Goal: Information Seeking & Learning: Learn about a topic

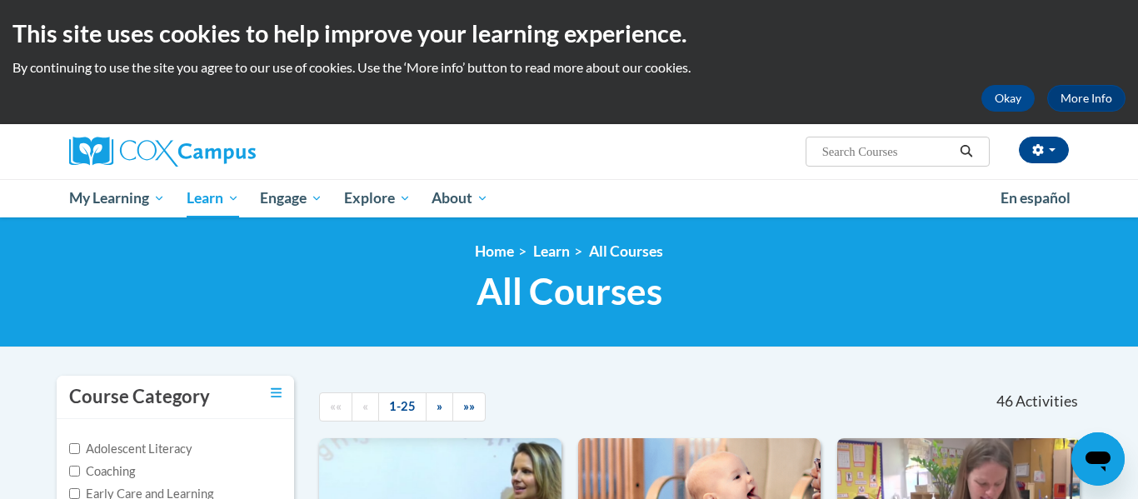
click at [876, 156] on input "Search..." at bounding box center [887, 152] width 133 height 20
type input "talk with me baby"
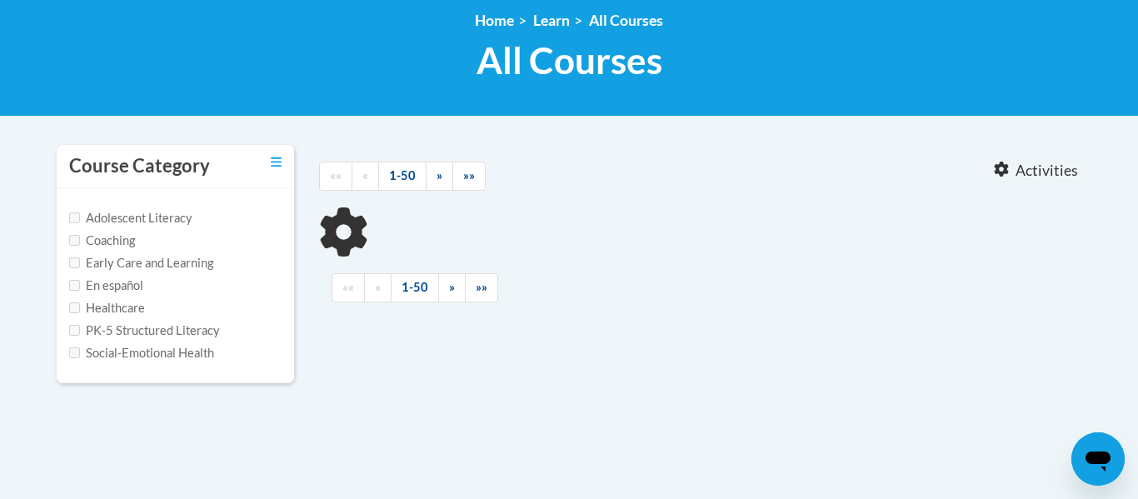
type input "talk with me baby"
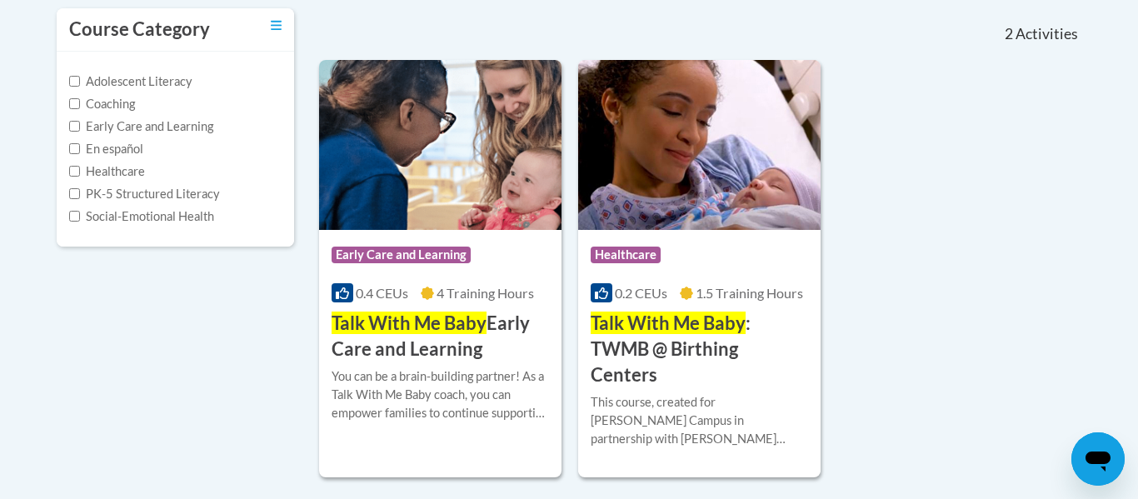
scroll to position [383, 0]
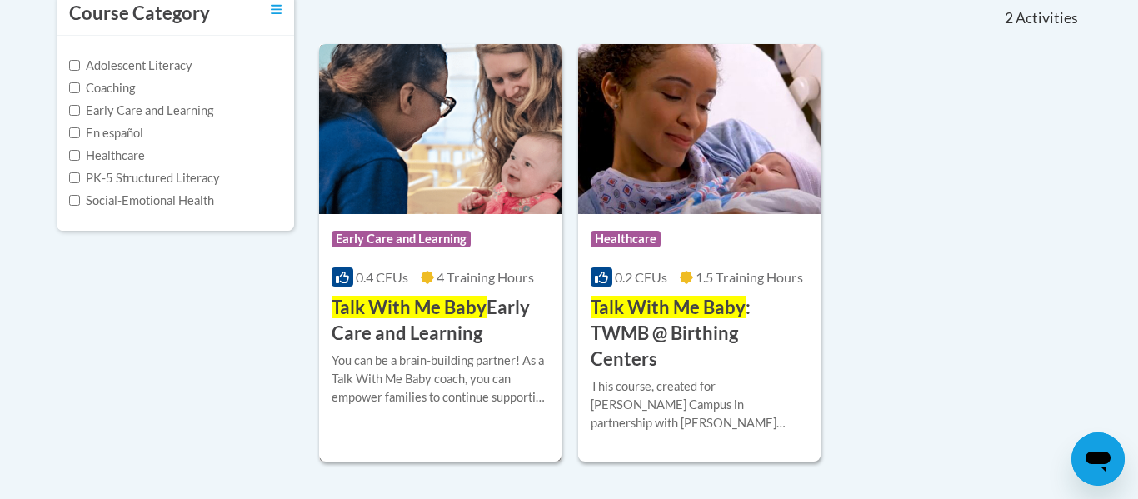
click at [477, 175] on img at bounding box center [440, 129] width 242 height 170
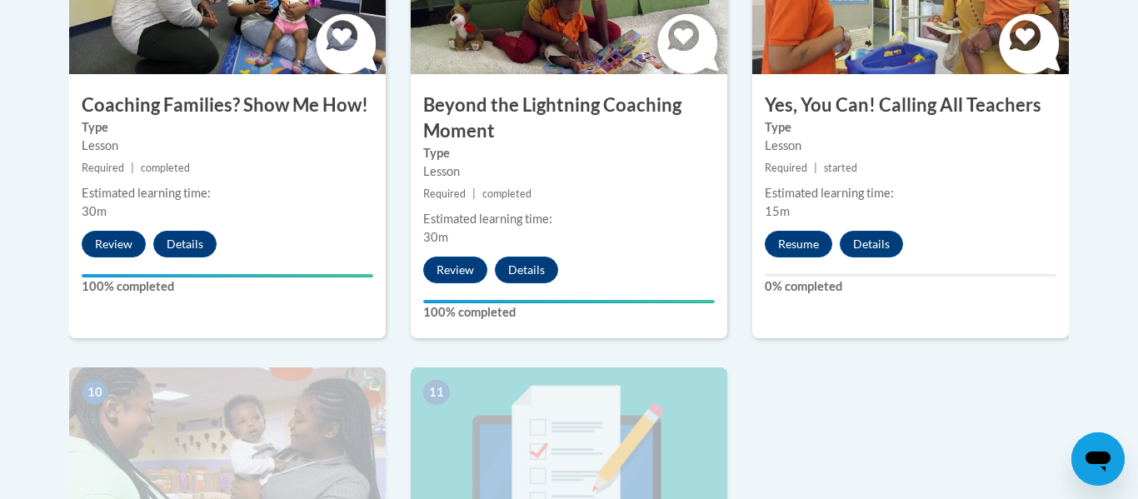
scroll to position [1598, 0]
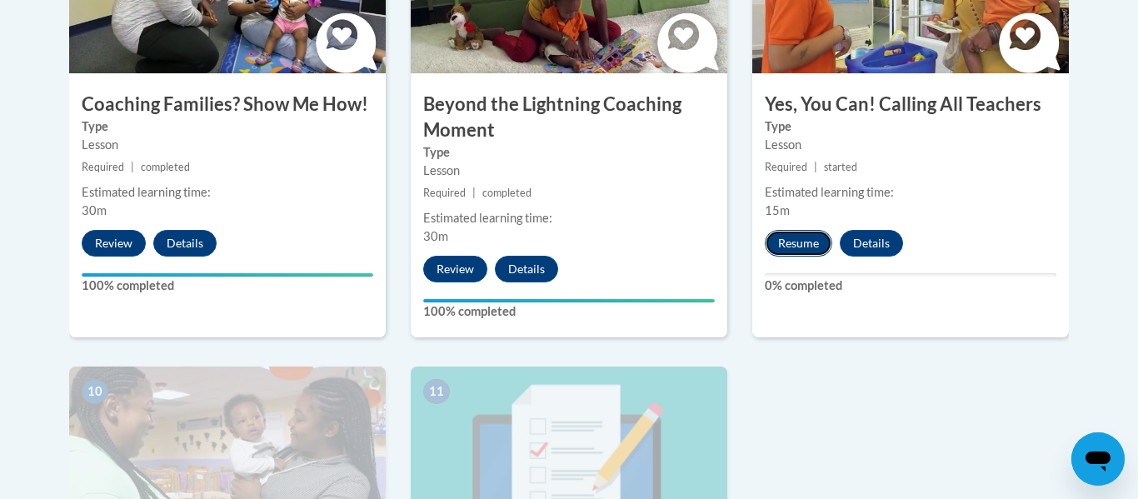
click at [797, 230] on button "Resume" at bounding box center [798, 243] width 67 height 27
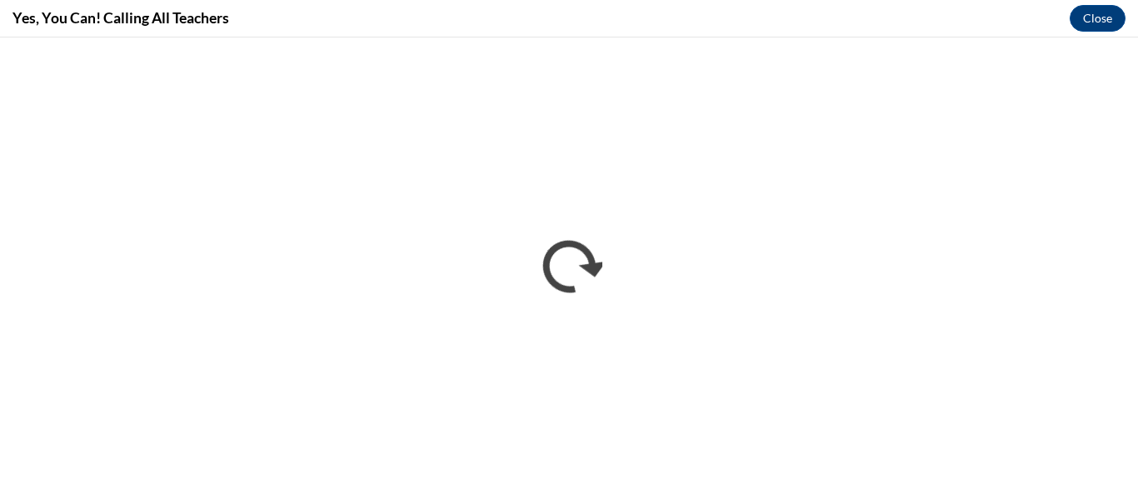
scroll to position [0, 0]
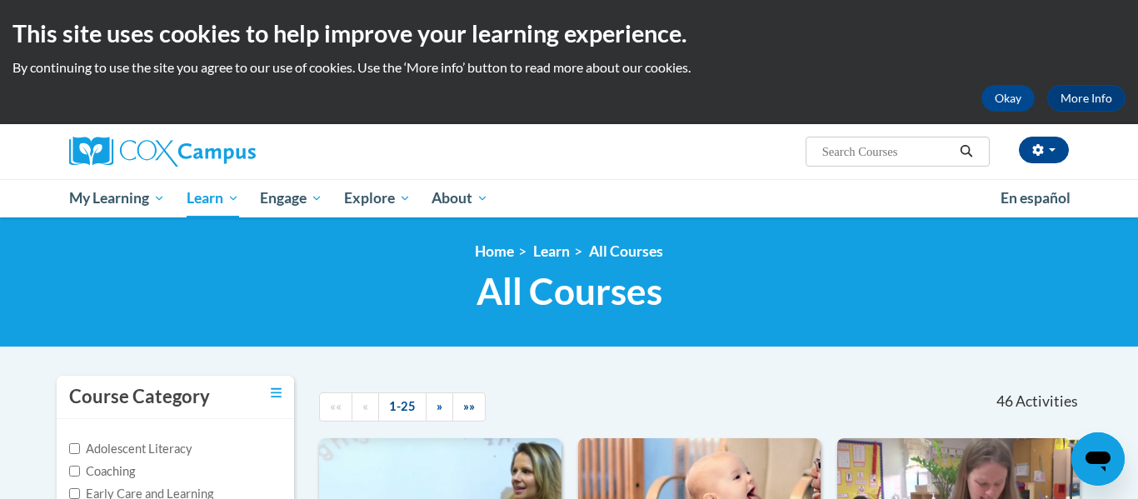
click at [873, 153] on input "Search..." at bounding box center [887, 152] width 133 height 20
type input "talk with me baby"
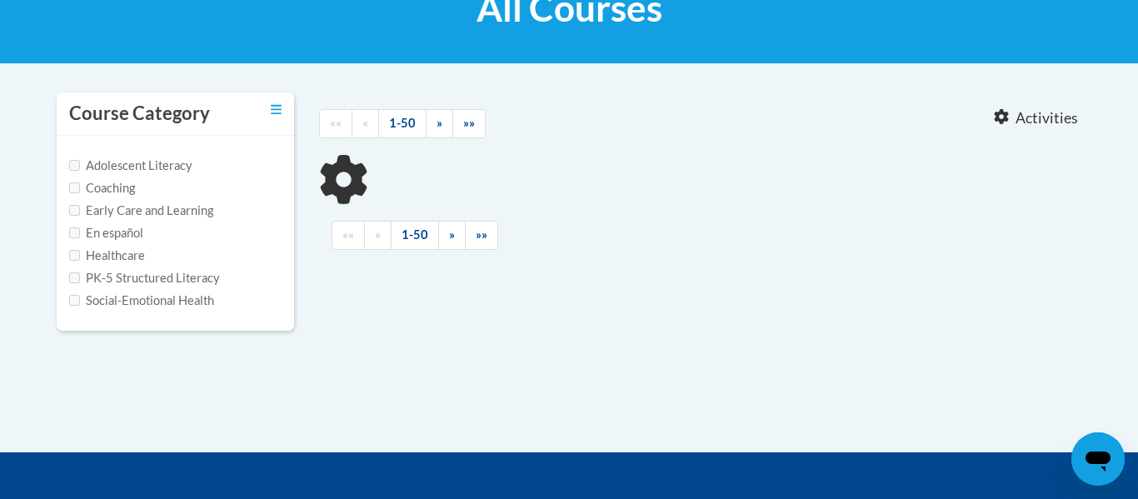
type input "talk with me baby"
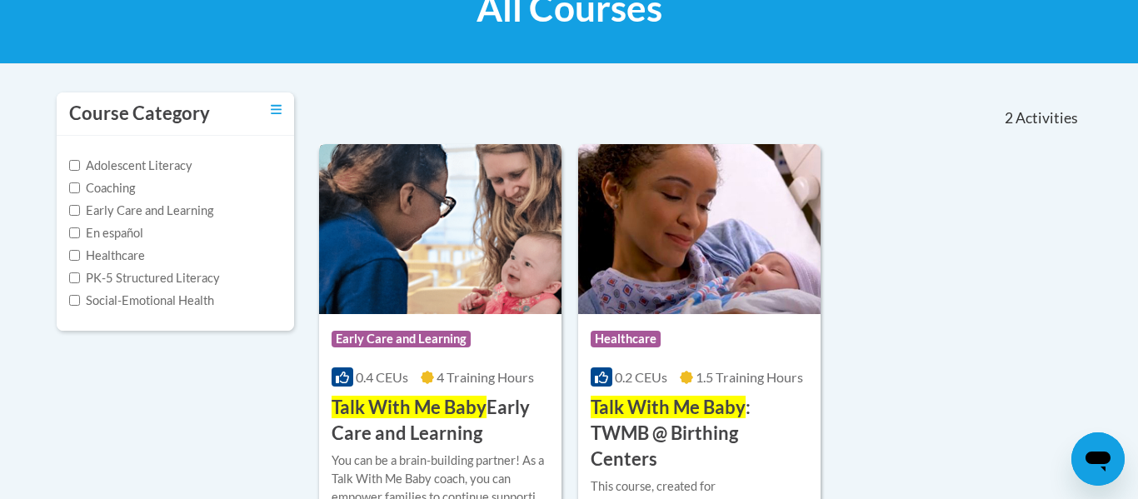
click at [432, 282] on img at bounding box center [440, 229] width 242 height 170
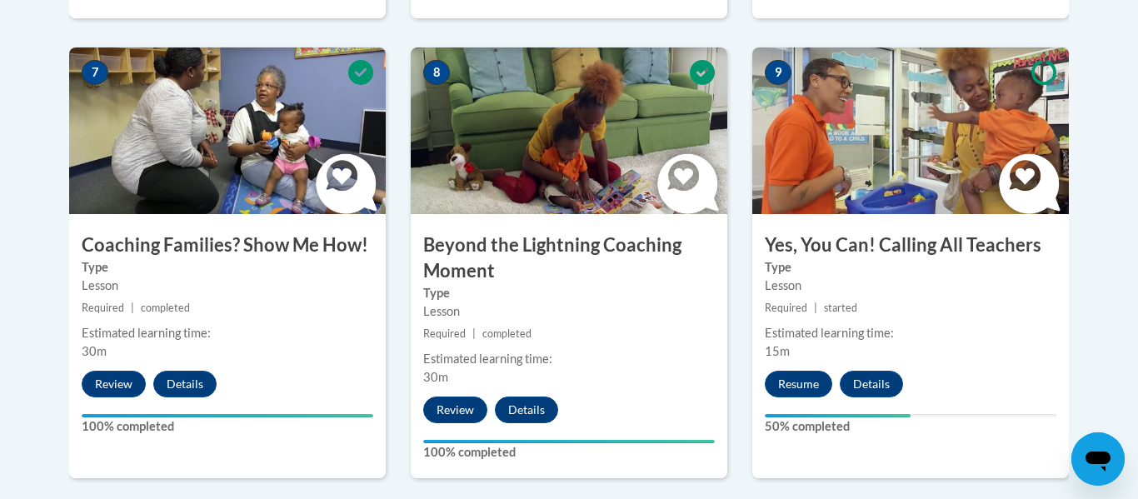
scroll to position [1480, 0]
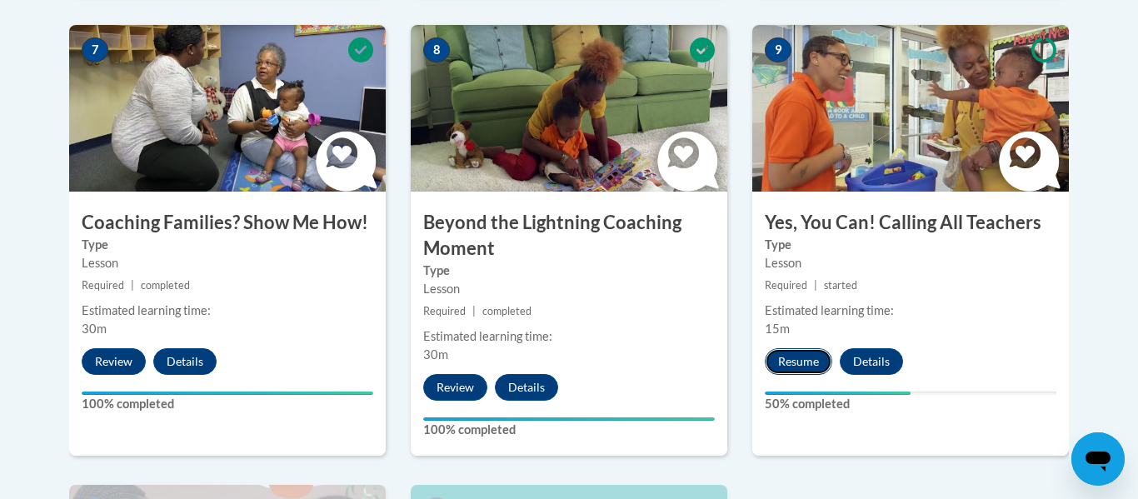
click at [799, 348] on button "Resume" at bounding box center [798, 361] width 67 height 27
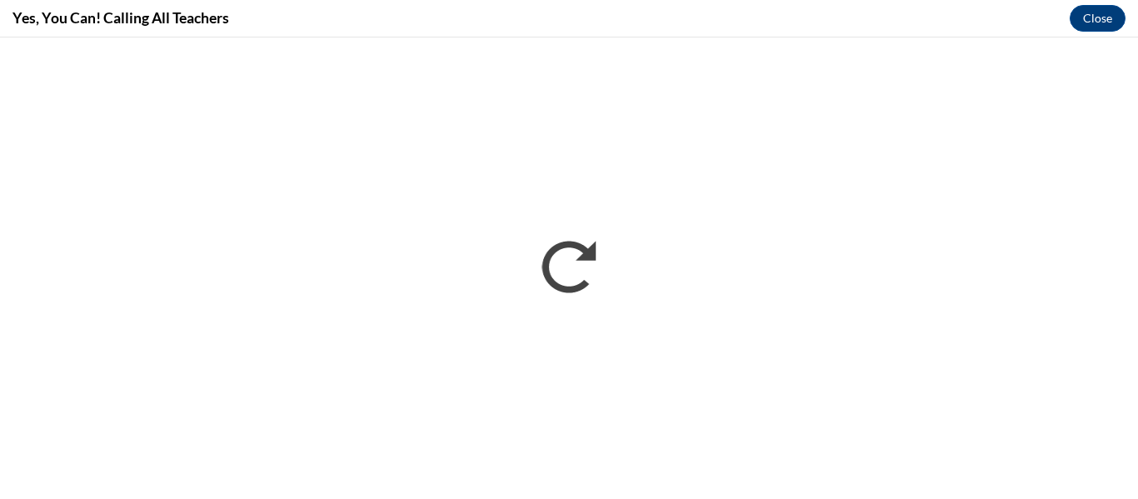
scroll to position [0, 0]
